Goal: Information Seeking & Learning: Get advice/opinions

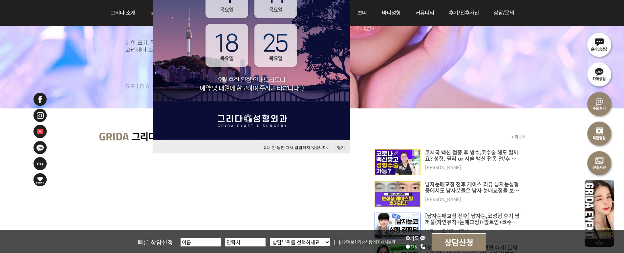
scroll to position [131, 0]
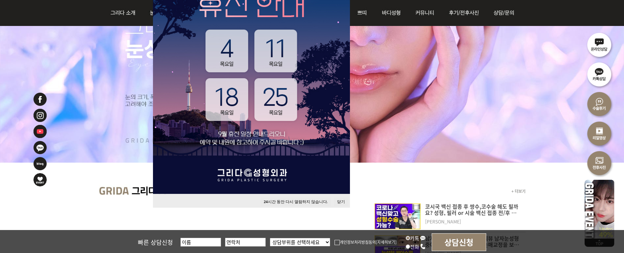
click at [592, 101] on img at bounding box center [599, 104] width 30 height 30
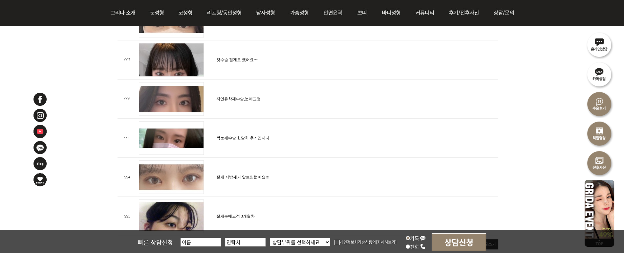
scroll to position [754, 0]
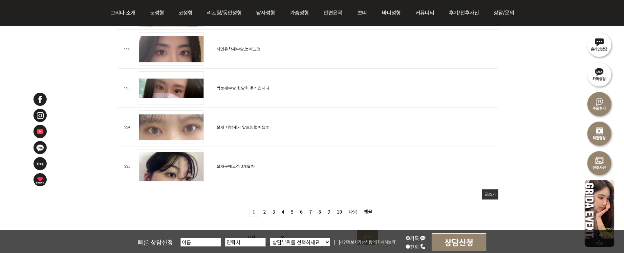
click at [264, 208] on link "2 페이지" at bounding box center [264, 212] width 8 height 8
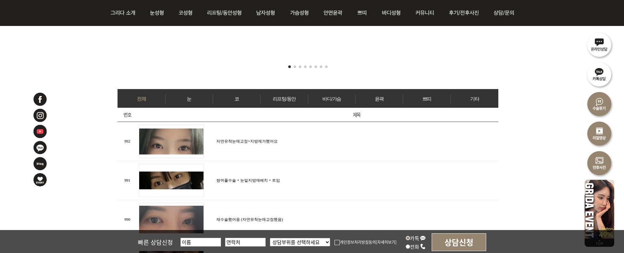
scroll to position [262, 0]
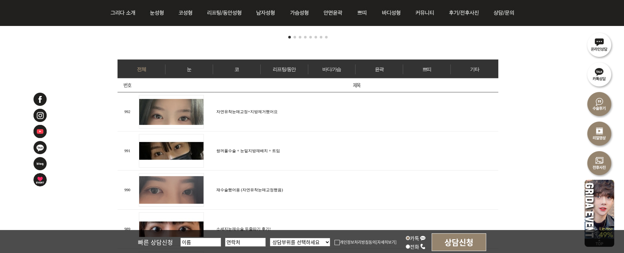
click at [195, 74] on ul "전체 눈 코 리프팅/동안 바디/가슴 윤곽 쁘띠 기타" at bounding box center [307, 68] width 380 height 18
click at [192, 68] on link "눈" at bounding box center [188, 69] width 47 height 10
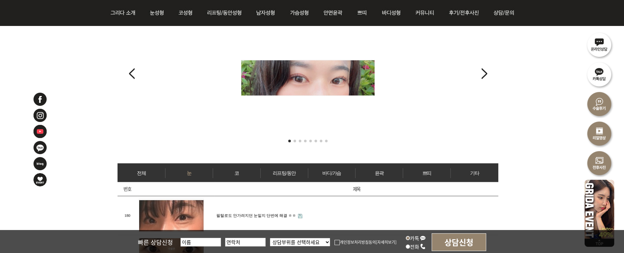
scroll to position [131, 0]
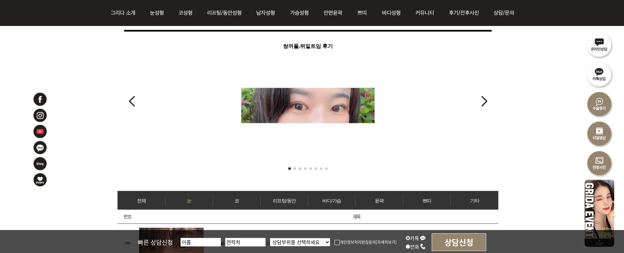
click at [475, 100] on div "쌍꺼풀,뒤밑트임 후기" at bounding box center [307, 99] width 367 height 116
click at [485, 99] on div "Next slide" at bounding box center [483, 101] width 9 height 14
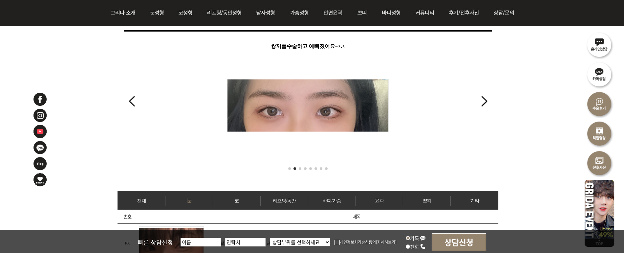
click at [488, 100] on div "쌍꺼풀수술하고 예뻐졌어요~>.<" at bounding box center [307, 99] width 367 height 116
click at [483, 100] on div "Next slide" at bounding box center [483, 101] width 9 height 14
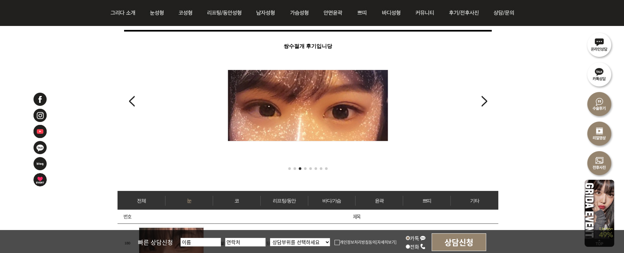
click at [483, 100] on div "Next slide" at bounding box center [483, 101] width 9 height 14
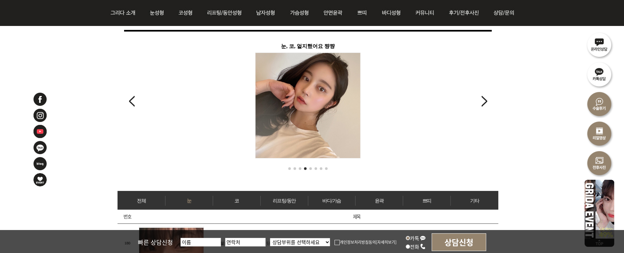
click at [483, 100] on div "Next slide" at bounding box center [483, 101] width 9 height 14
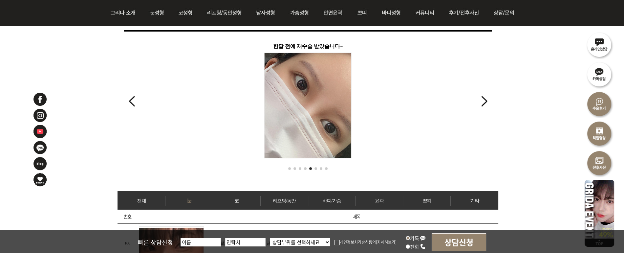
click at [142, 99] on div "한달 전에 재수술 받았습니다~" at bounding box center [307, 99] width 367 height 116
click at [137, 100] on div "한달 전에 재수술 받았습니다~" at bounding box center [307, 99] width 367 height 116
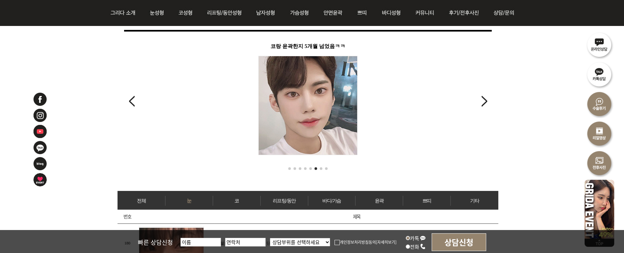
click at [131, 101] on div "Previous slide" at bounding box center [131, 101] width 9 height 14
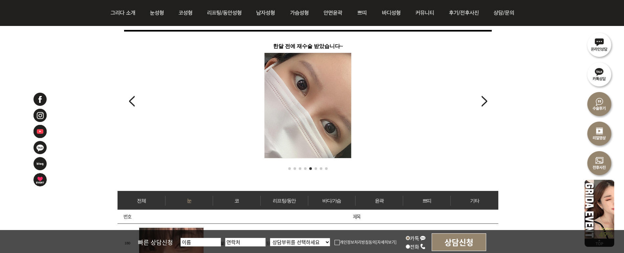
click at [131, 101] on div "Previous slide" at bounding box center [131, 101] width 9 height 14
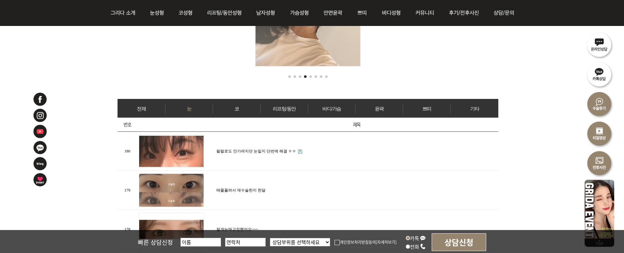
scroll to position [197, 0]
